Goal: Transaction & Acquisition: Purchase product/service

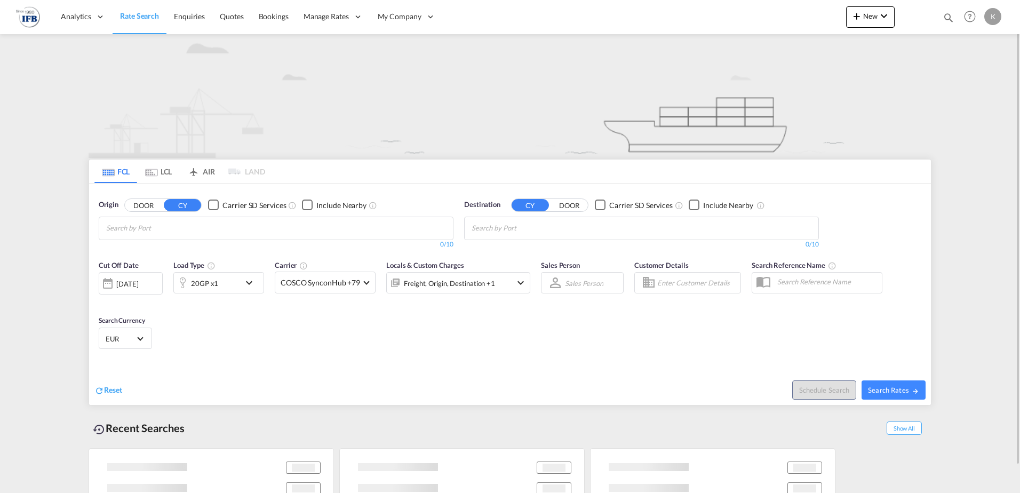
click at [167, 169] on md-tab-item "LCL" at bounding box center [158, 170] width 43 height 23
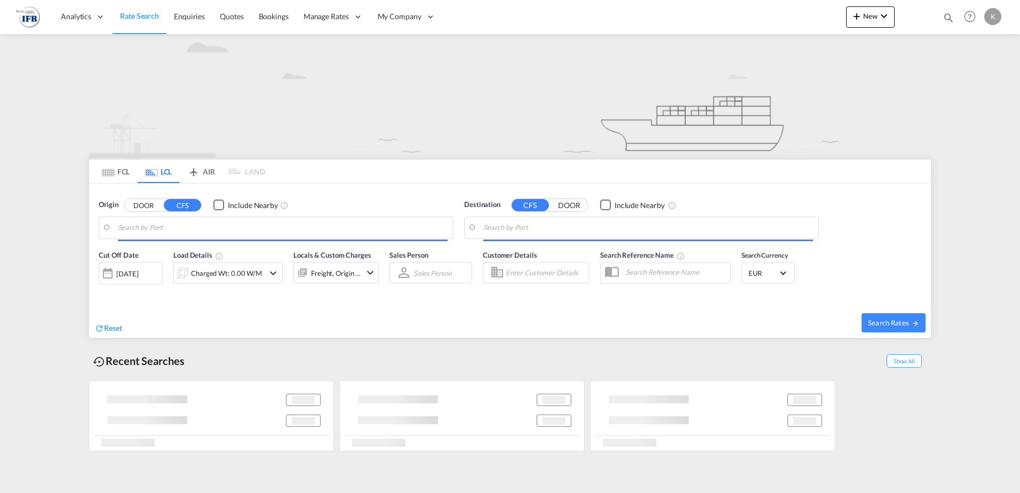
type input "[GEOGRAPHIC_DATA], TRIST"
type input "[GEOGRAPHIC_DATA], BEANR"
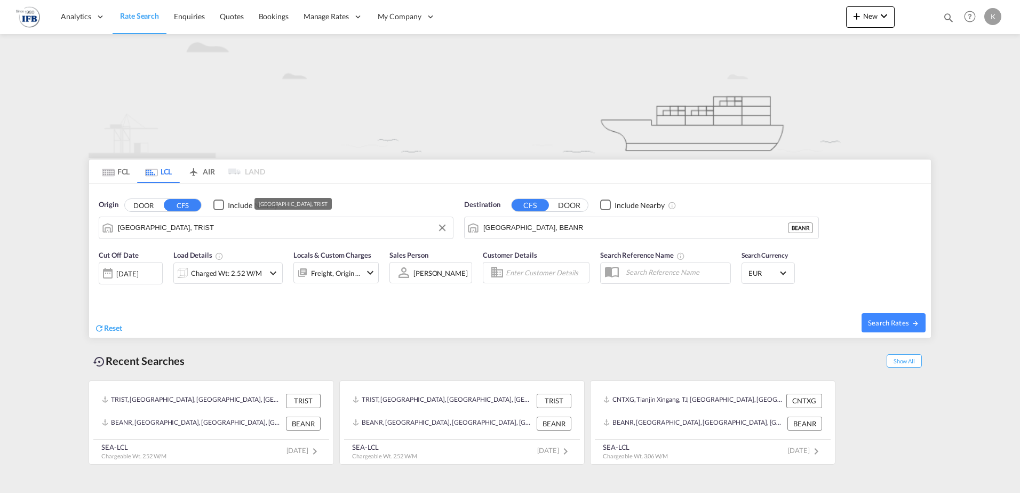
click at [142, 231] on input "[GEOGRAPHIC_DATA], TRIST" at bounding box center [283, 228] width 330 height 16
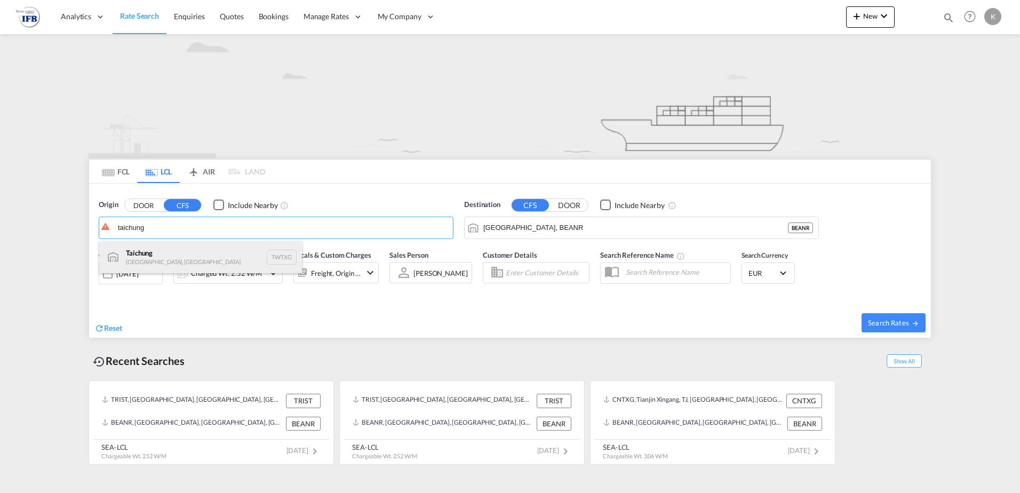
click at [144, 251] on div "Taichung [GEOGRAPHIC_DATA], Province of [GEOGRAPHIC_DATA] TWTXG" at bounding box center [200, 257] width 203 height 32
type input "Taichung, TWTXG"
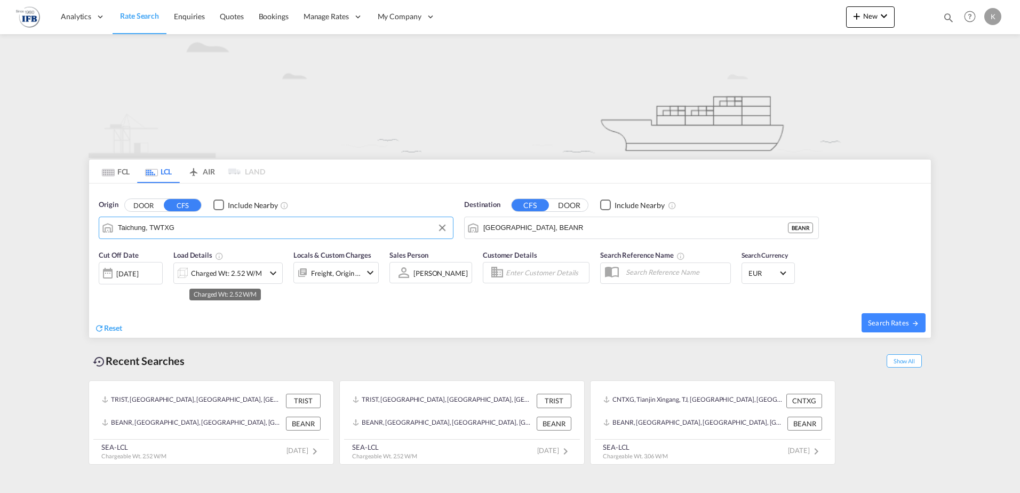
click at [202, 275] on div "Charged Wt: 2.52 W/M" at bounding box center [226, 273] width 71 height 15
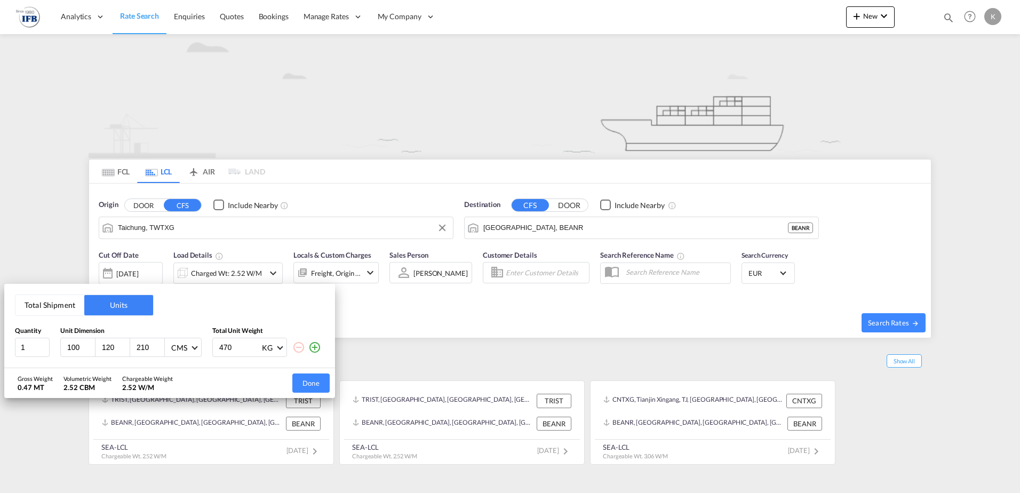
click at [64, 307] on button "Total Shipment" at bounding box center [49, 305] width 69 height 20
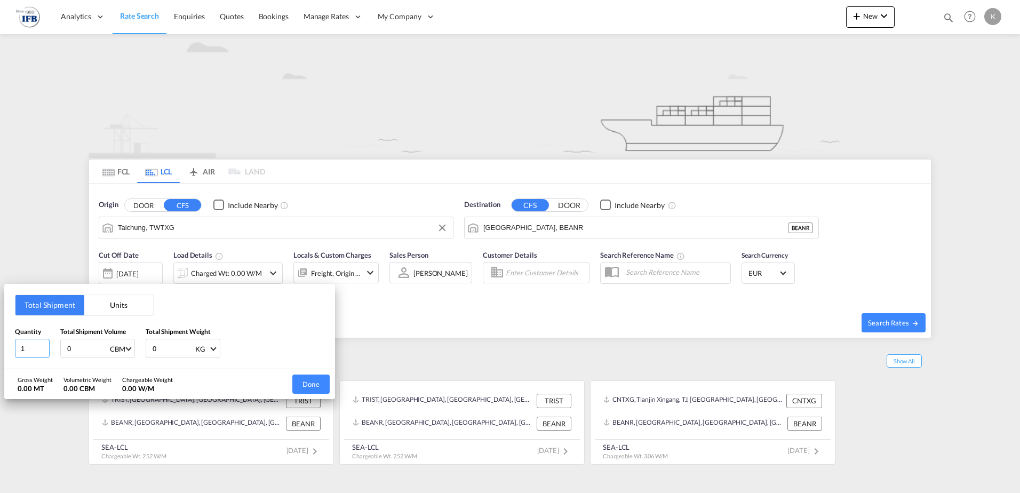
drag, startPoint x: 34, startPoint y: 345, endPoint x: -52, endPoint y: 338, distance: 86.1
click at [0, 338] on html "Analytics Reports Dashboard Rate Search Enquiries Quotes" at bounding box center [510, 246] width 1020 height 493
type input "8"
type input "8.8"
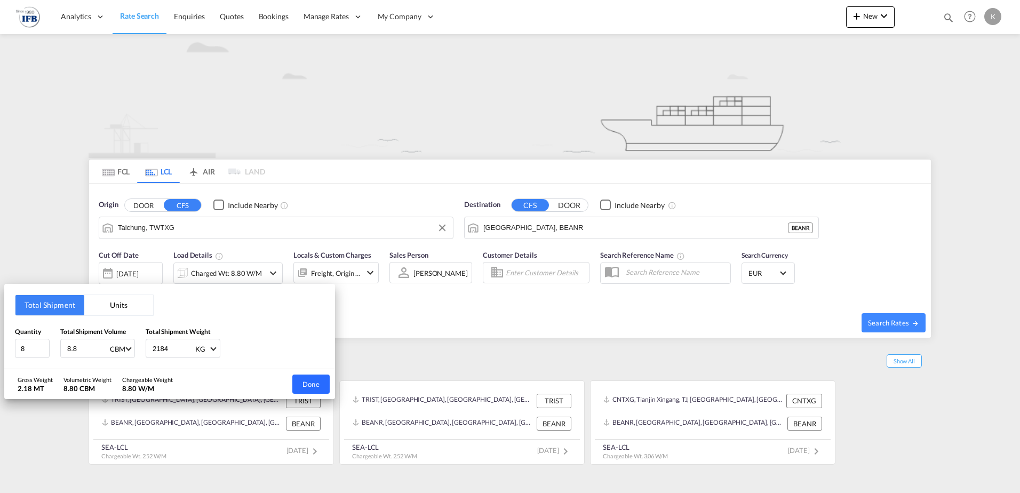
type input "2184"
click at [301, 379] on button "Done" at bounding box center [310, 383] width 37 height 19
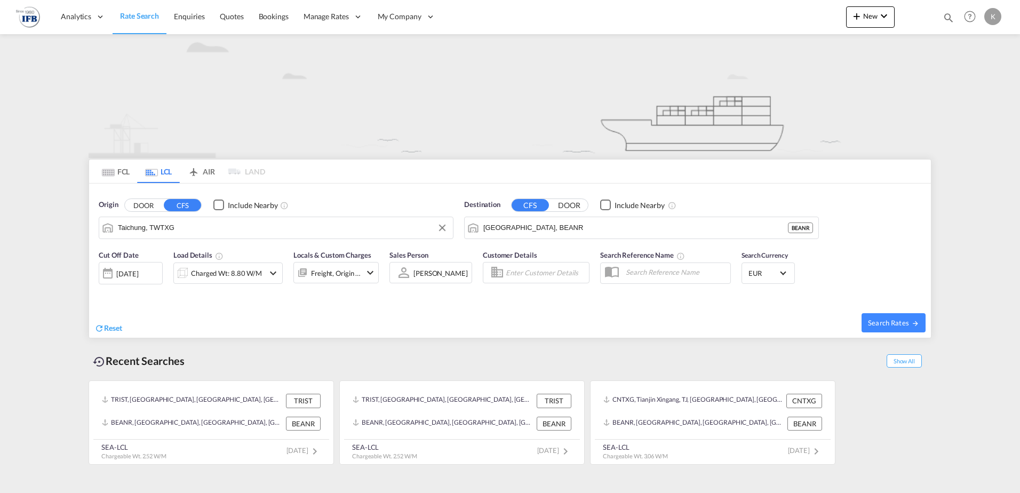
click at [132, 274] on div "[DATE]" at bounding box center [127, 274] width 22 height 10
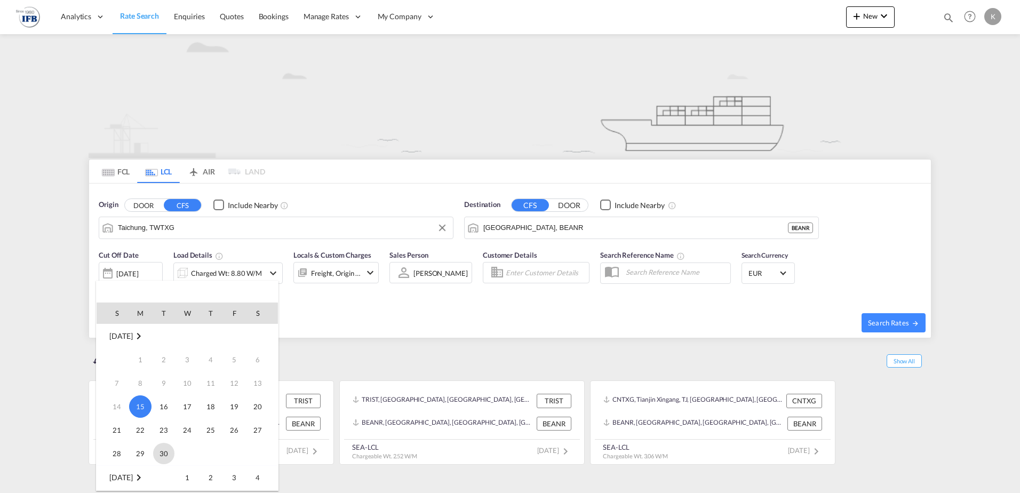
click at [163, 455] on span "30" at bounding box center [163, 453] width 21 height 21
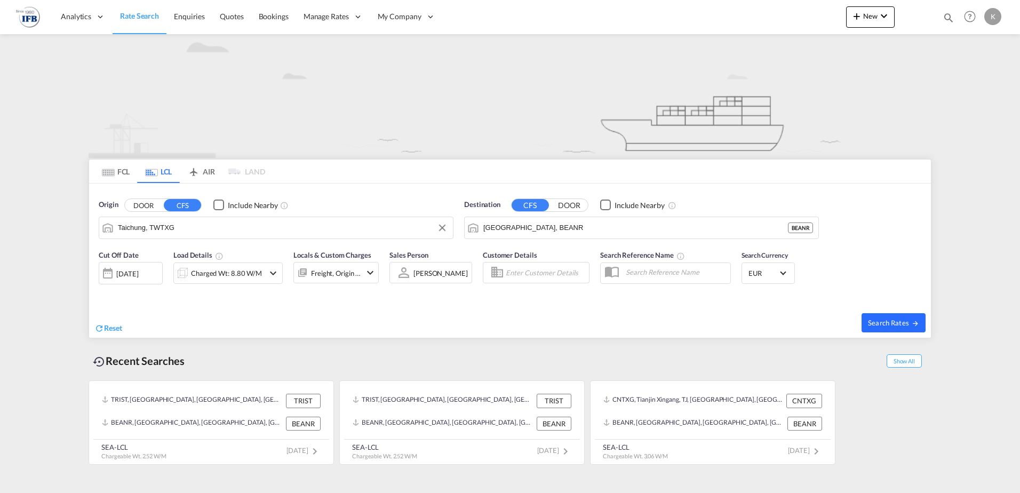
click at [907, 317] on button "Search Rates" at bounding box center [893, 322] width 64 height 19
type input "TWTXG to BEANR / [DATE]"
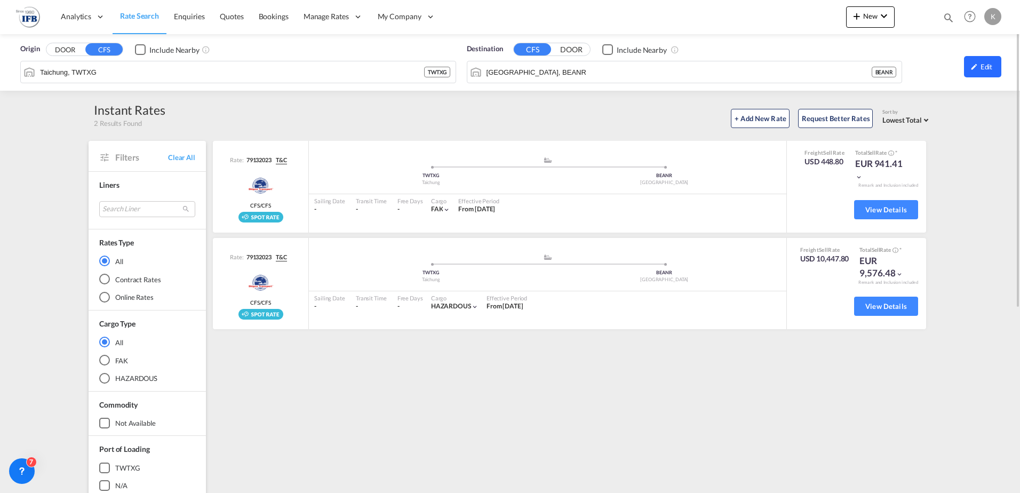
click at [995, 71] on div "Edit" at bounding box center [982, 66] width 37 height 21
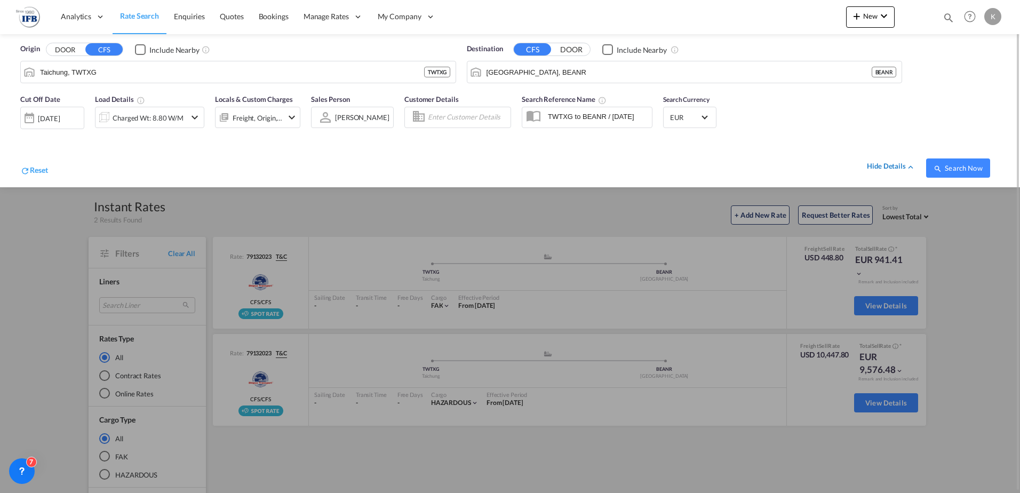
click at [887, 164] on div "hide details" at bounding box center [891, 166] width 49 height 11
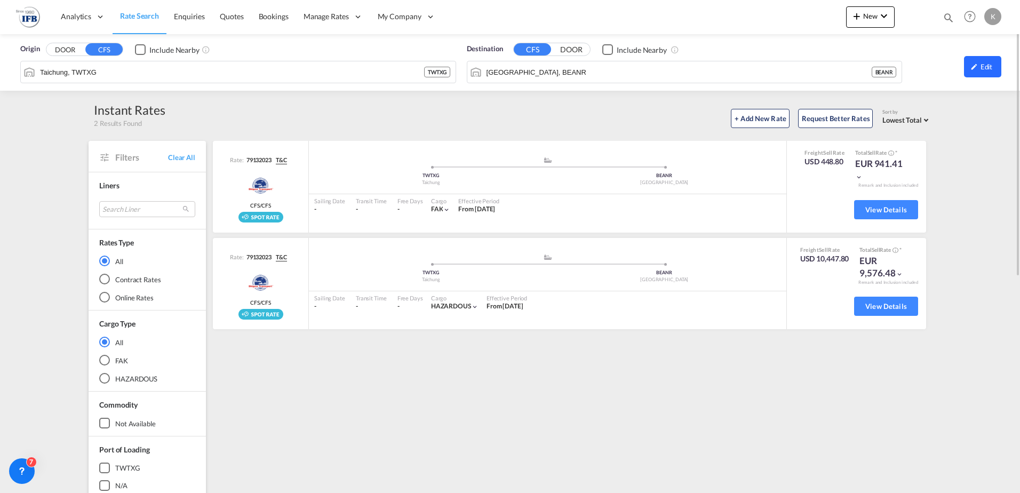
click at [984, 72] on div "Edit" at bounding box center [982, 66] width 37 height 21
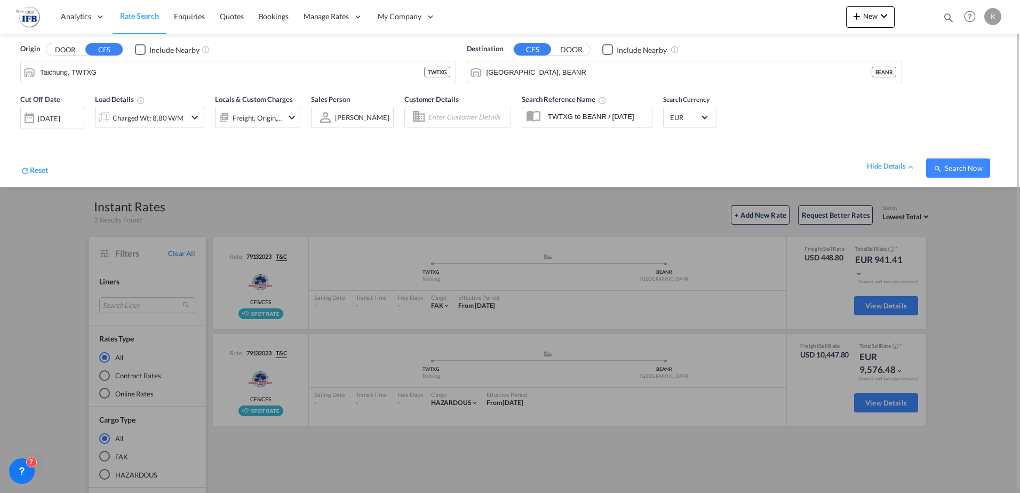
click at [41, 112] on div "[DATE]" at bounding box center [52, 118] width 64 height 22
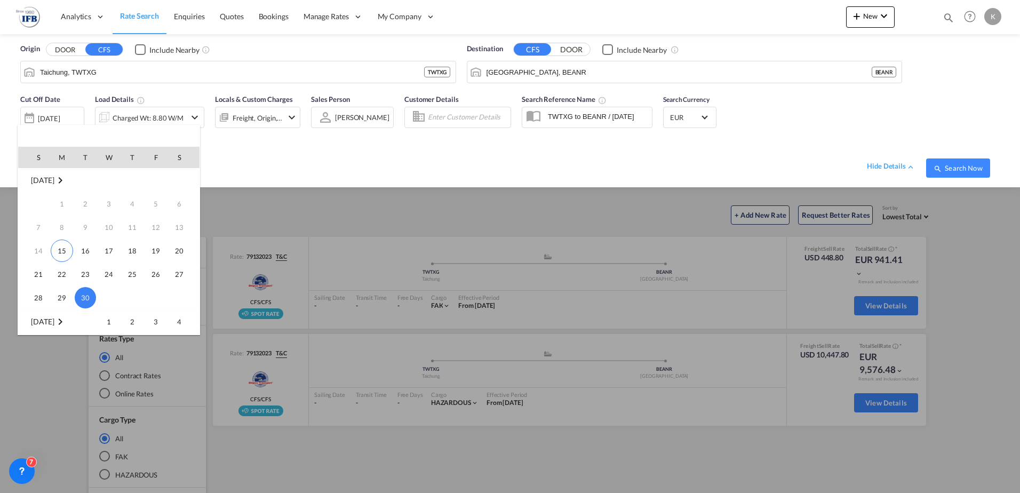
click at [34, 250] on td "14" at bounding box center [34, 250] width 32 height 23
click at [57, 251] on span "15" at bounding box center [62, 250] width 22 height 22
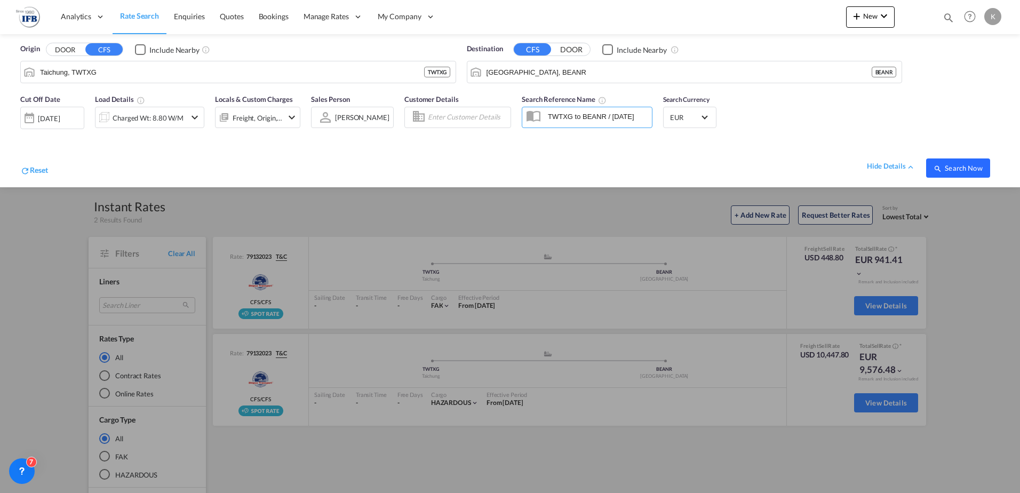
click at [965, 168] on span "Search Now" at bounding box center [957, 168] width 49 height 9
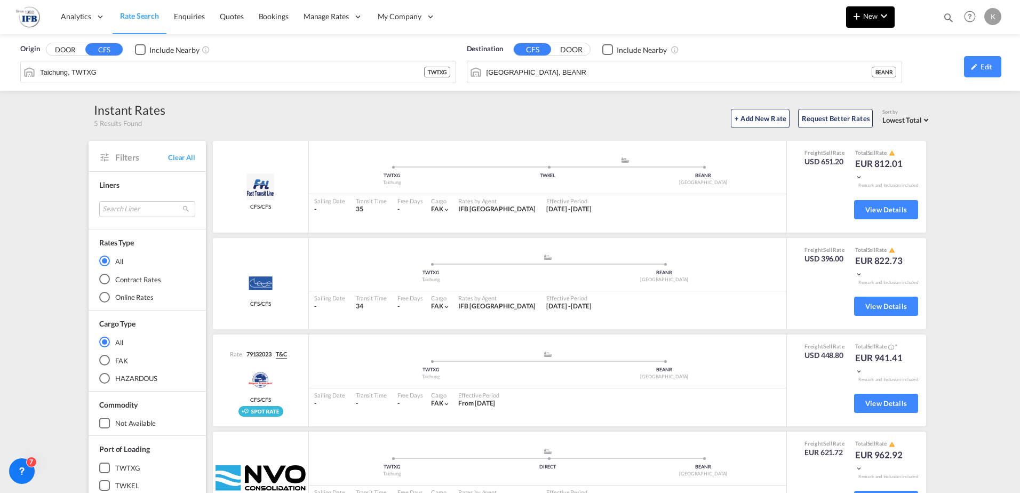
click at [880, 21] on md-icon "icon-chevron-down" at bounding box center [883, 16] width 13 height 13
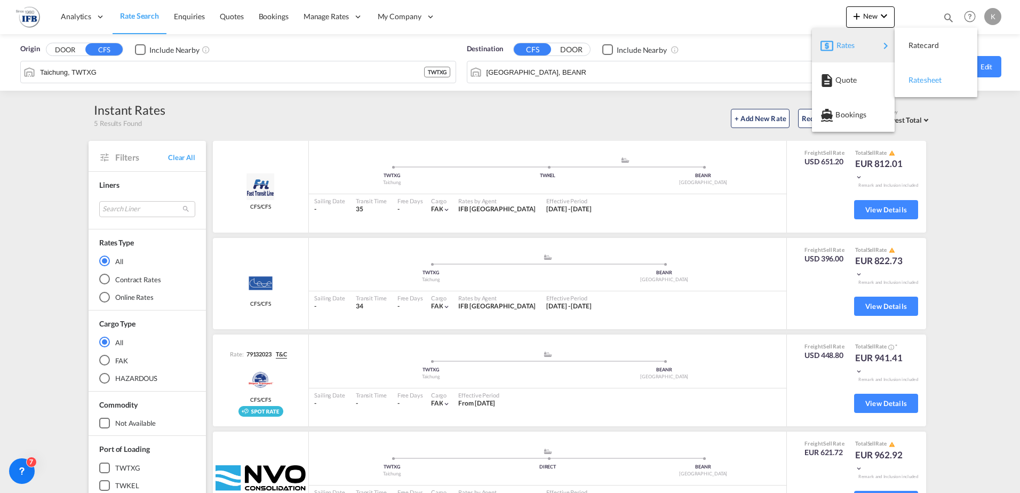
click at [920, 82] on span "Ratesheet" at bounding box center [914, 79] width 12 height 21
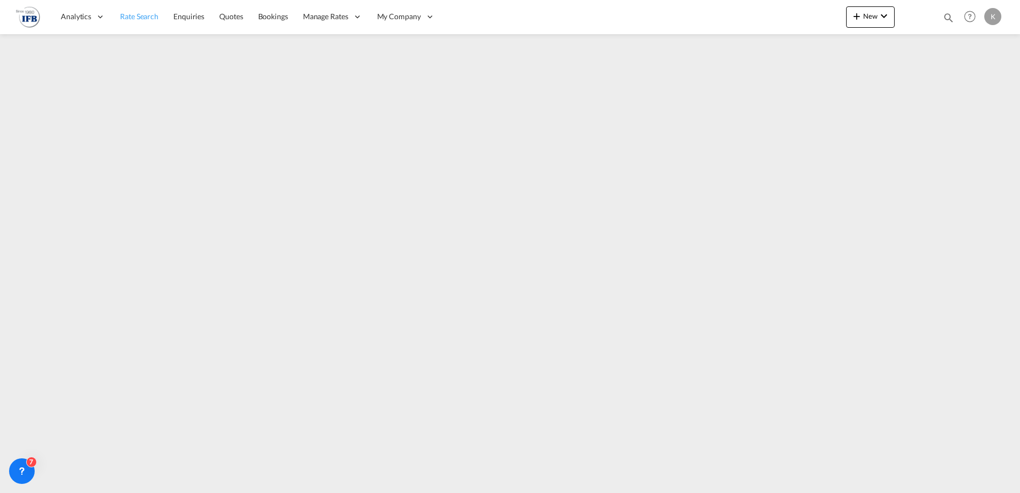
click at [139, 15] on span "Rate Search" at bounding box center [139, 16] width 38 height 9
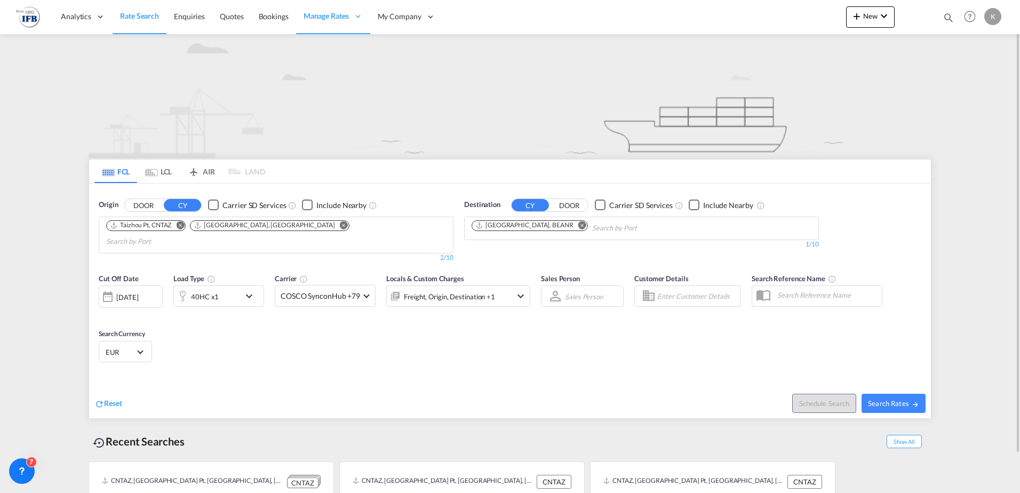
click at [181, 224] on md-icon "Remove" at bounding box center [180, 225] width 8 height 8
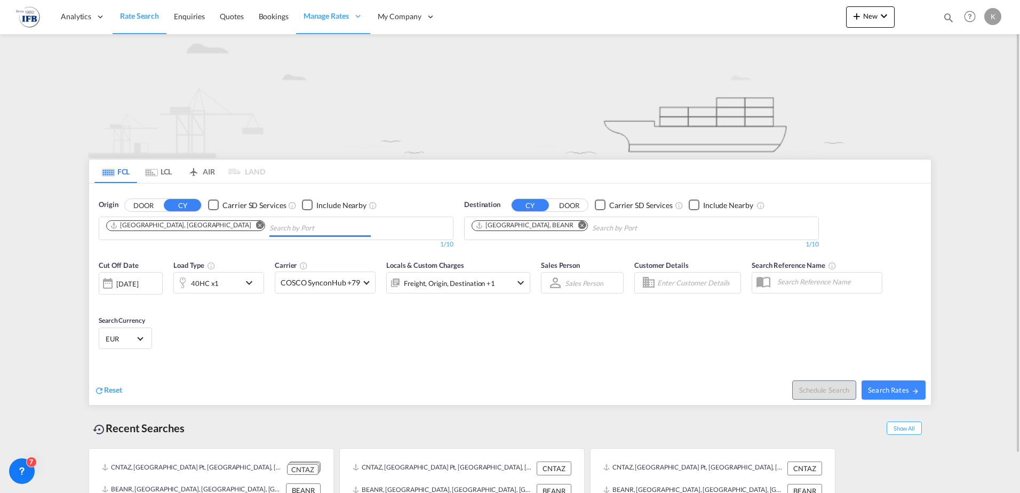
click at [256, 224] on md-icon "Remove" at bounding box center [260, 225] width 8 height 8
type input "[GEOGRAPHIC_DATA]"
click at [163, 246] on div "Shanghai [GEOGRAPHIC_DATA] CNSHA" at bounding box center [188, 253] width 203 height 32
click at [257, 285] on md-icon "icon-chevron-down" at bounding box center [252, 282] width 18 height 13
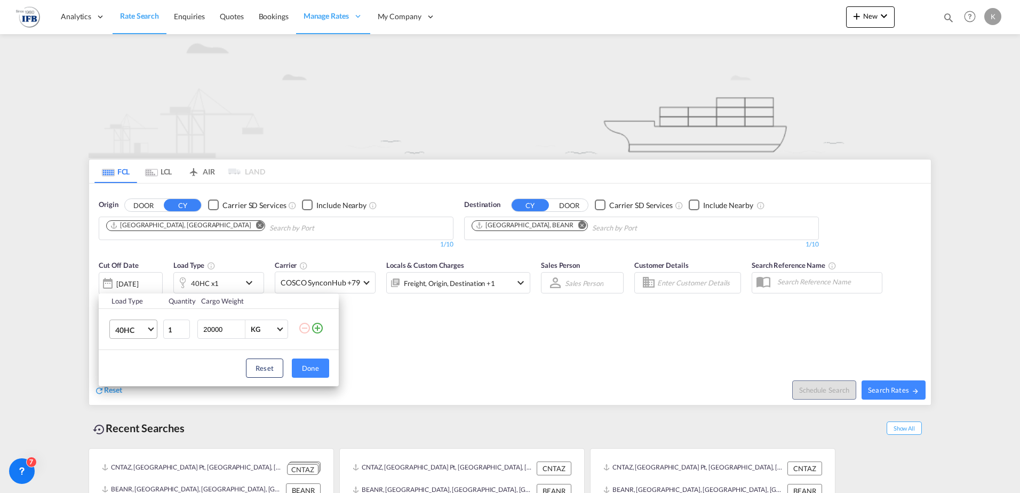
click at [150, 331] on md-select-value "40HC" at bounding box center [135, 329] width 43 height 18
click at [135, 278] on md-option "20GP" at bounding box center [143, 279] width 73 height 26
click at [306, 367] on button "Done" at bounding box center [310, 367] width 37 height 19
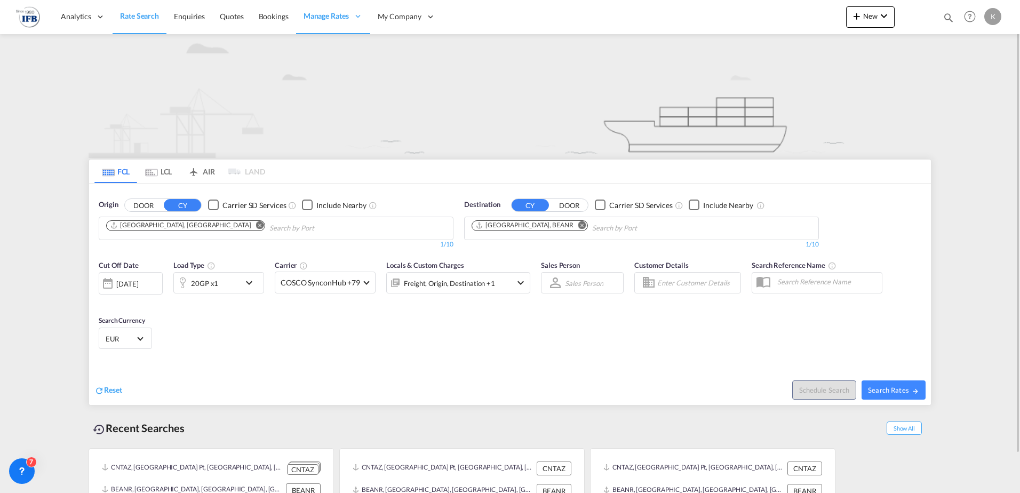
click at [138, 281] on div "[DATE]" at bounding box center [127, 284] width 22 height 10
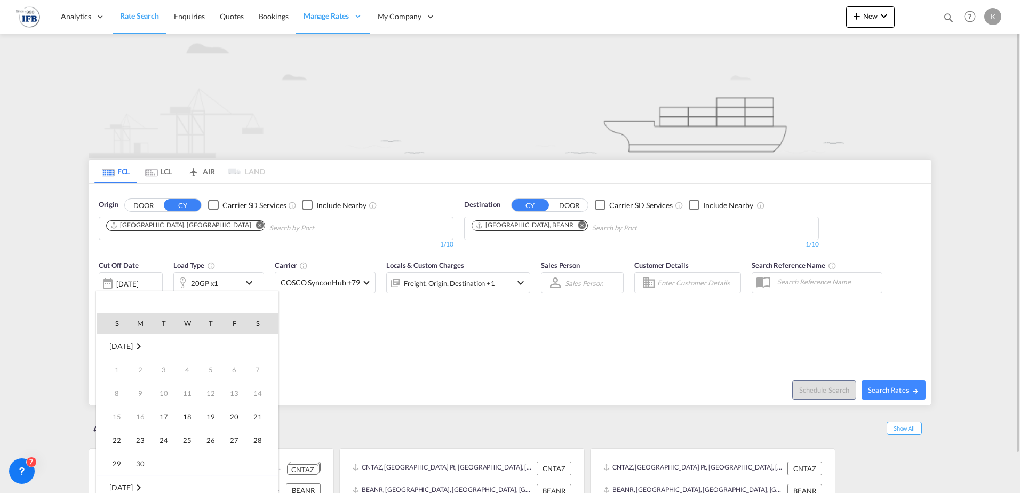
scroll to position [424, 0]
click at [135, 462] on span "29" at bounding box center [140, 463] width 21 height 21
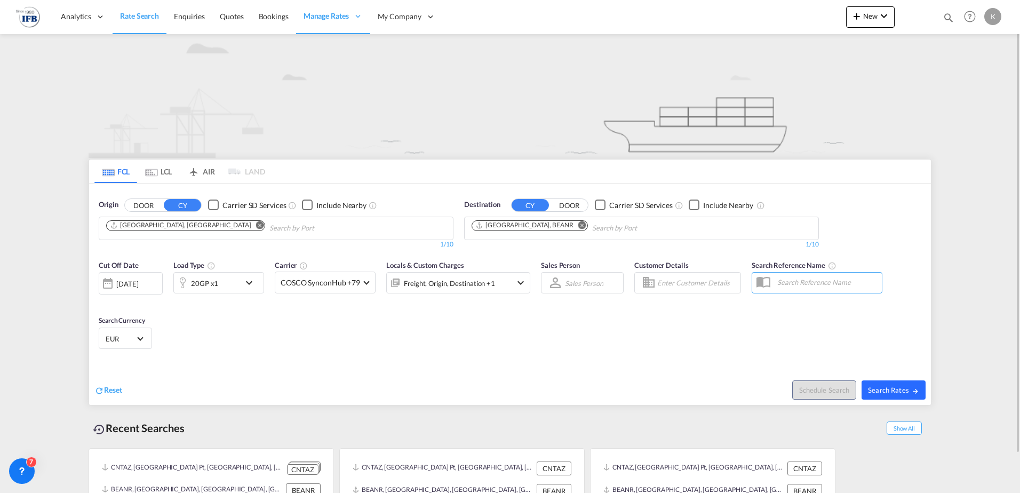
click at [872, 388] on span "Search Rates" at bounding box center [893, 390] width 51 height 9
type input "CNSHA to BEANR / [DATE]"
